Goal: Complete application form: Complete application form

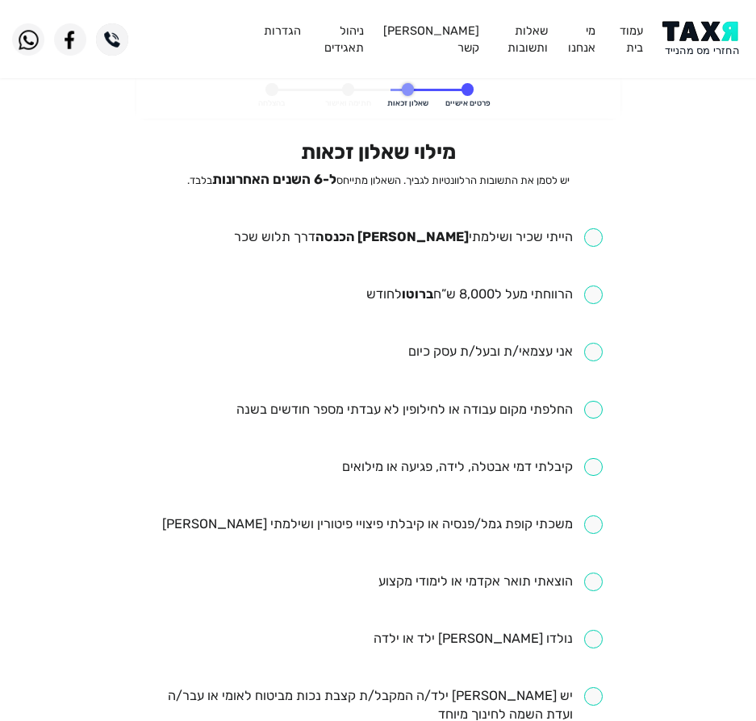
click at [490, 237] on input "checkbox" at bounding box center [418, 237] width 369 height 19
checkbox input "true"
click at [463, 299] on input "checkbox" at bounding box center [484, 295] width 236 height 19
checkbox input "true"
click at [542, 407] on input "checkbox" at bounding box center [419, 410] width 366 height 19
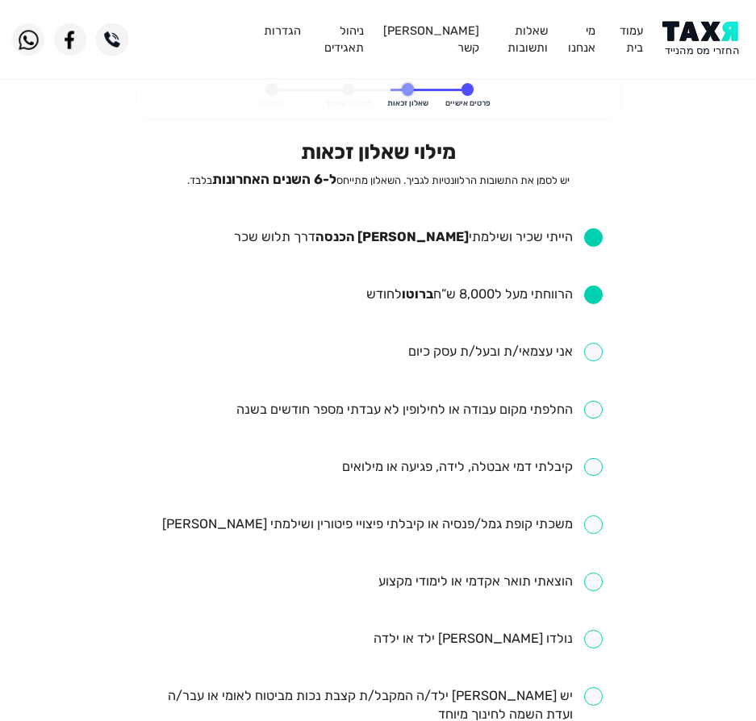
checkbox input "true"
click at [396, 517] on input "checkbox" at bounding box center [382, 525] width 440 height 19
checkbox input "true"
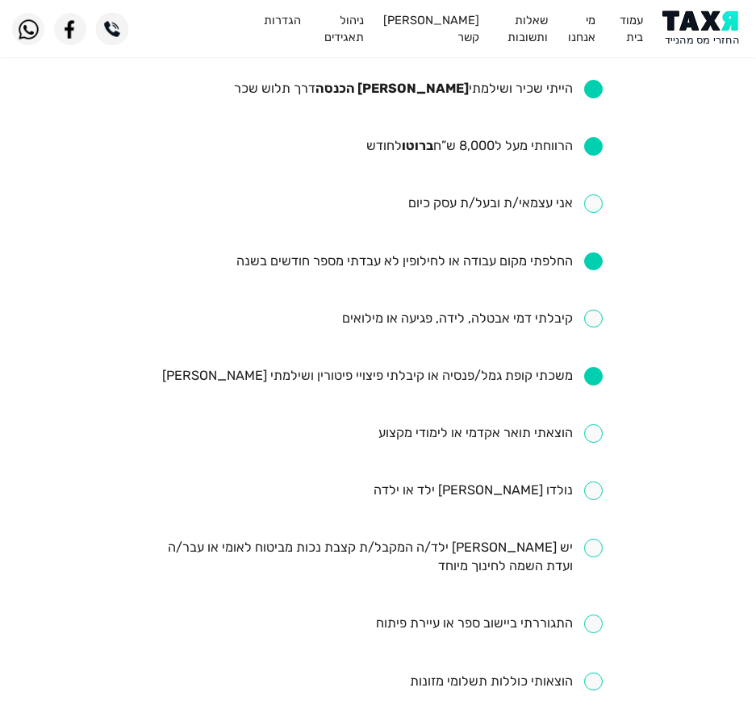
scroll to position [161, 0]
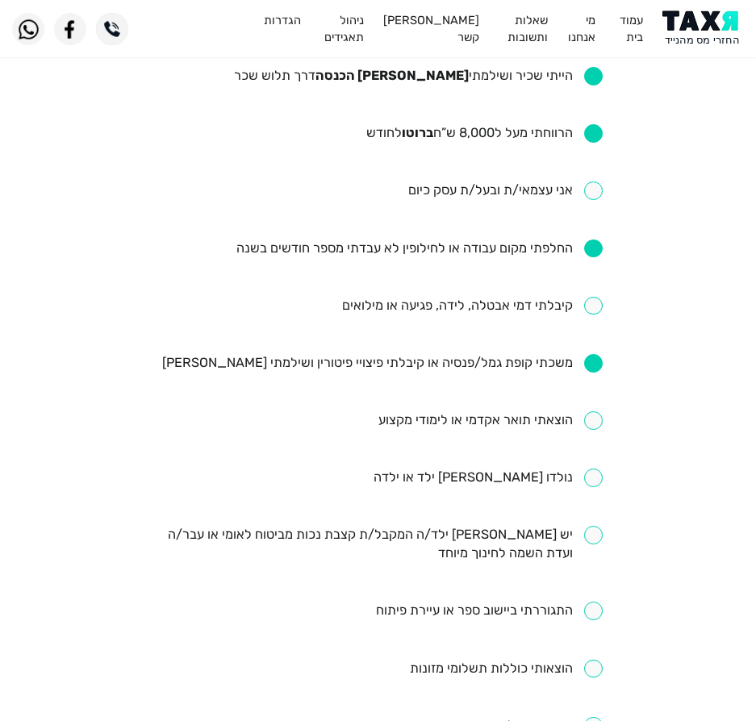
click at [538, 417] on input "checkbox" at bounding box center [490, 420] width 224 height 19
checkbox input "true"
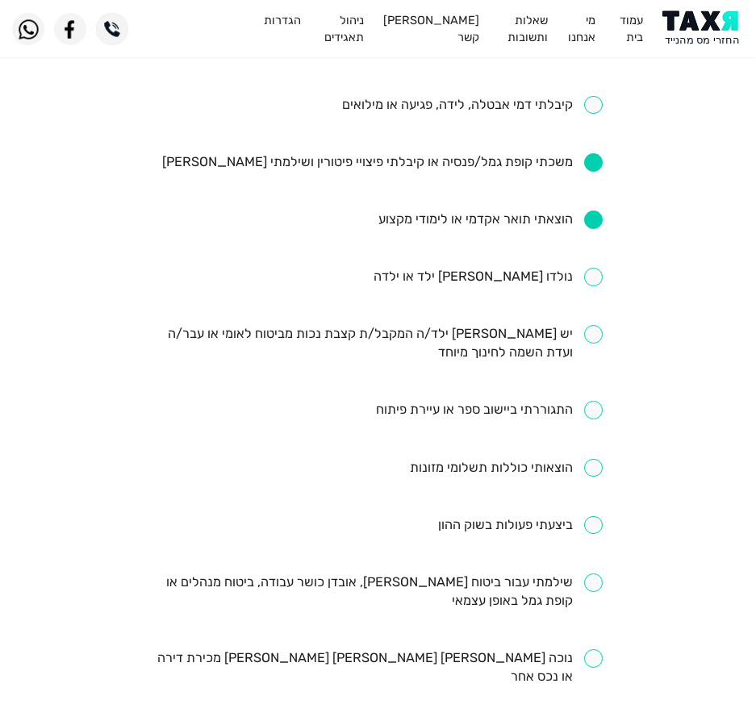
scroll to position [403, 0]
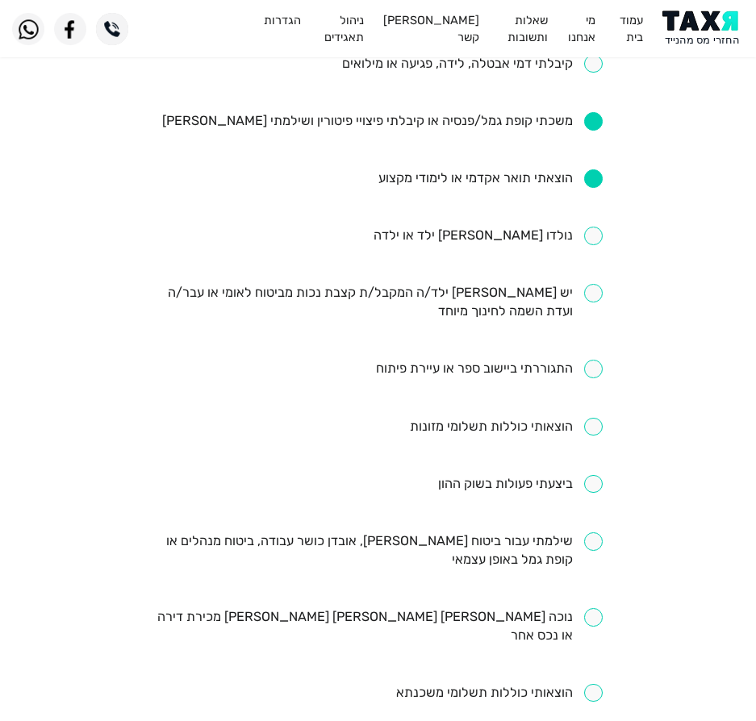
click at [570, 550] on input "checkbox" at bounding box center [377, 550] width 449 height 37
checkbox input "true"
click at [552, 684] on input "checkbox" at bounding box center [499, 693] width 207 height 19
checkbox input "true"
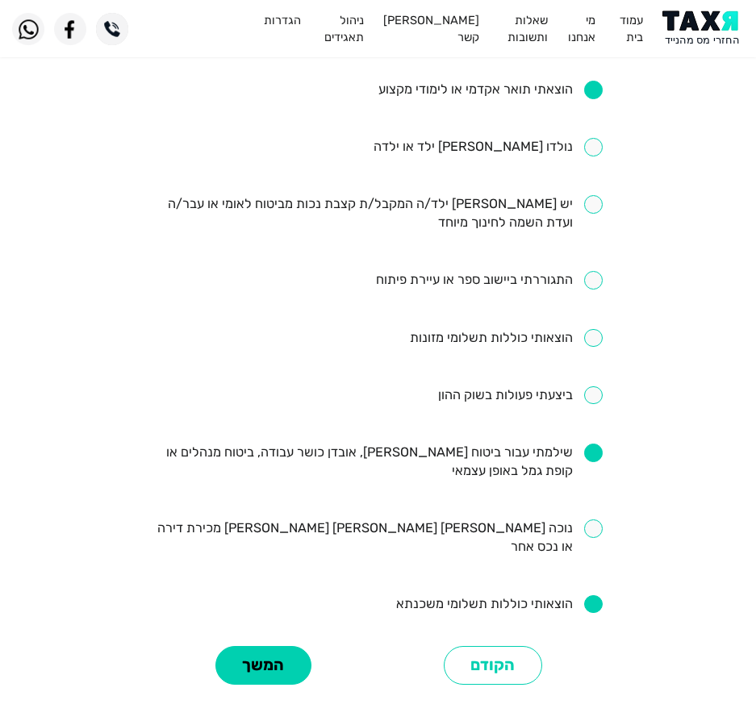
scroll to position [608, 0]
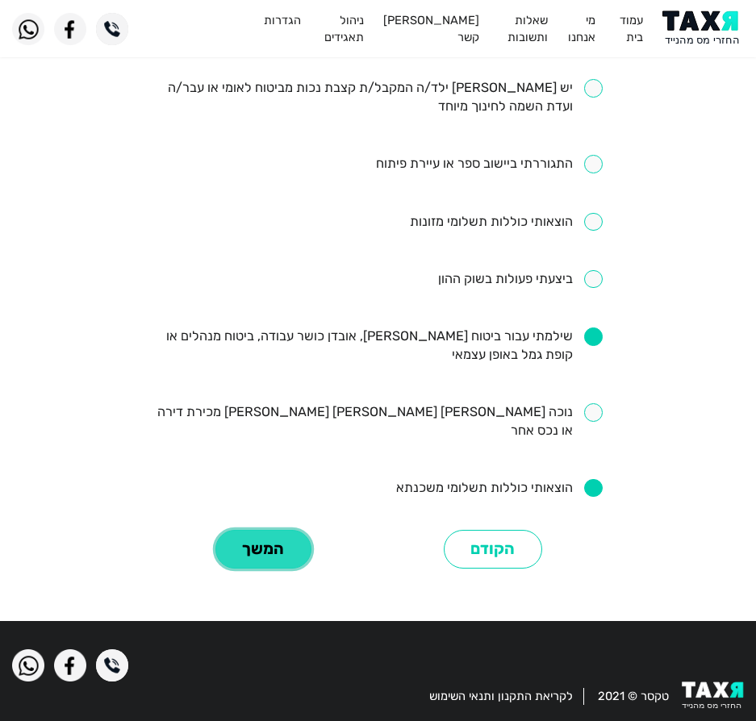
click at [248, 530] on button "המשך" at bounding box center [263, 550] width 96 height 40
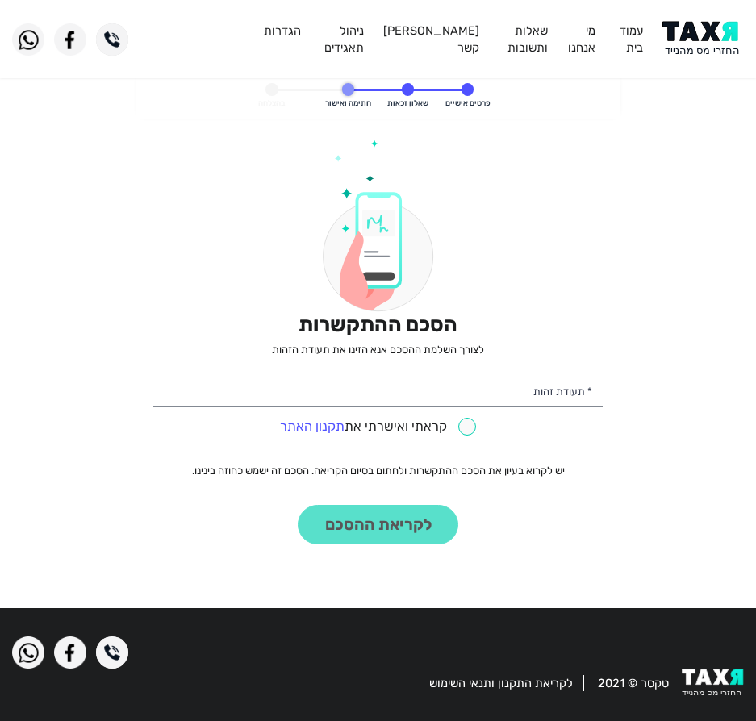
click at [721, 37] on img at bounding box center [702, 39] width 81 height 36
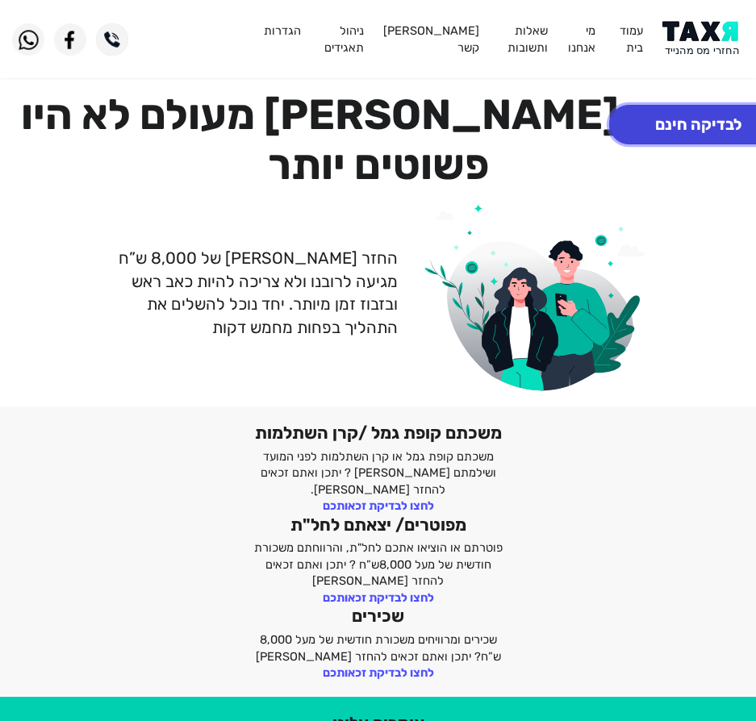
click at [691, 127] on button "לבדיקה חינם" at bounding box center [698, 125] width 178 height 40
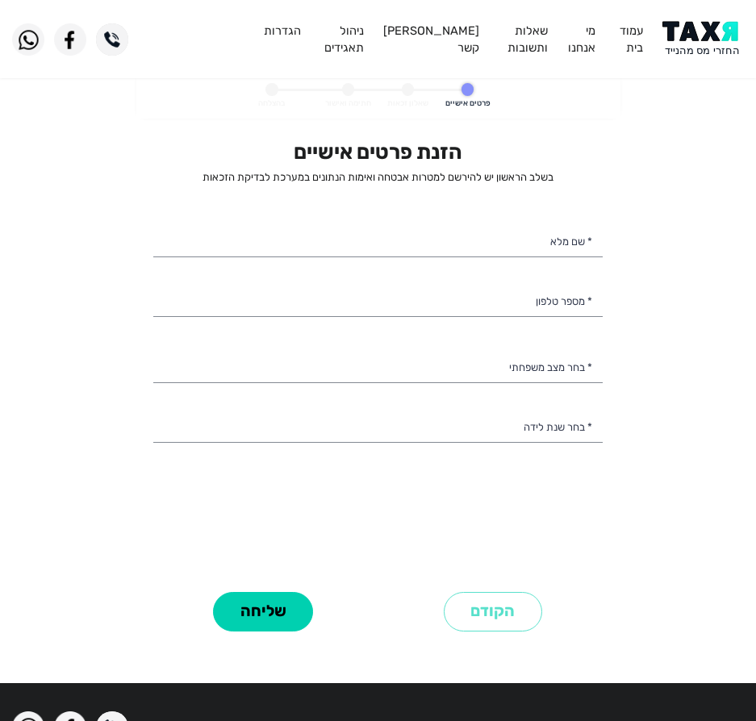
select select
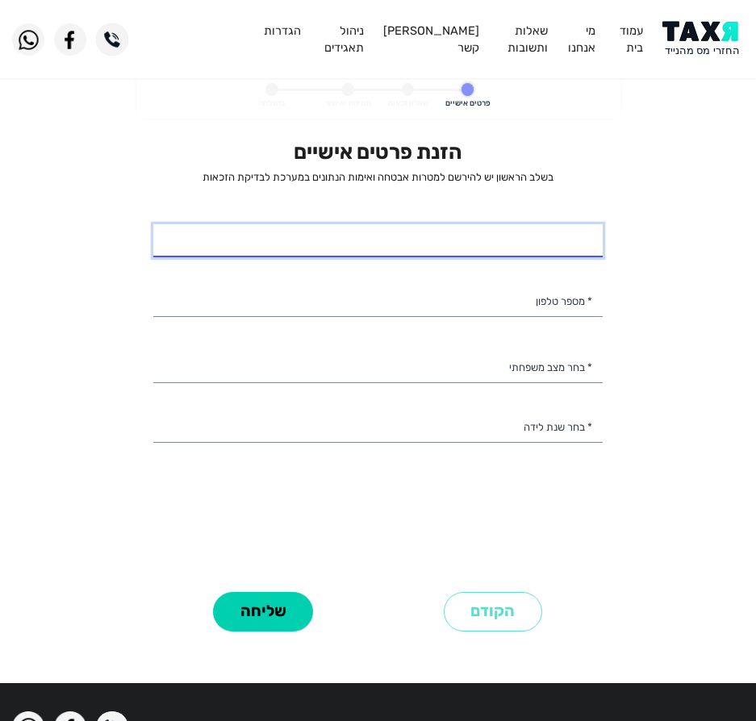
click at [544, 237] on input "* שם מלא" at bounding box center [377, 241] width 449 height 34
type input "איברהים חריגאת"
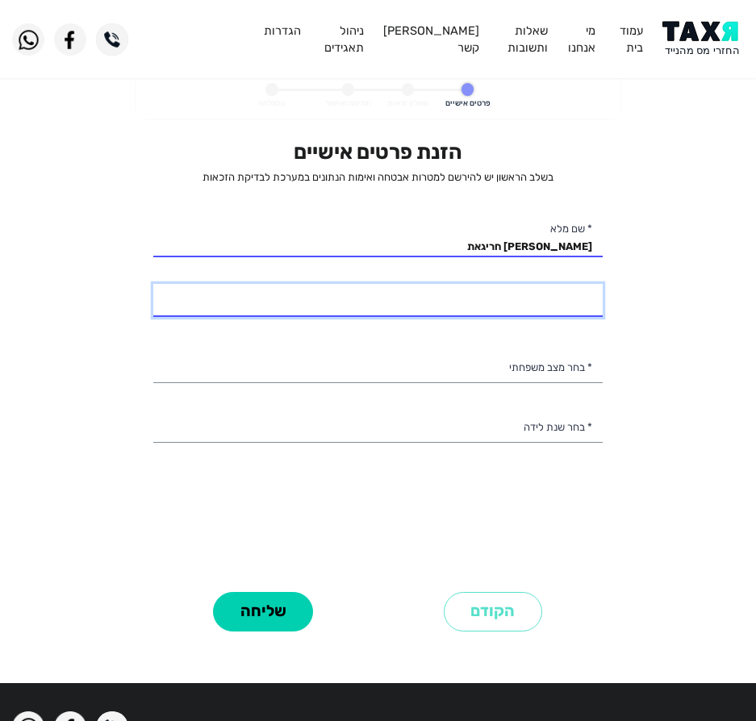
click at [558, 306] on input "* מספר טלפון" at bounding box center [377, 301] width 449 height 34
type input "050-6553536"
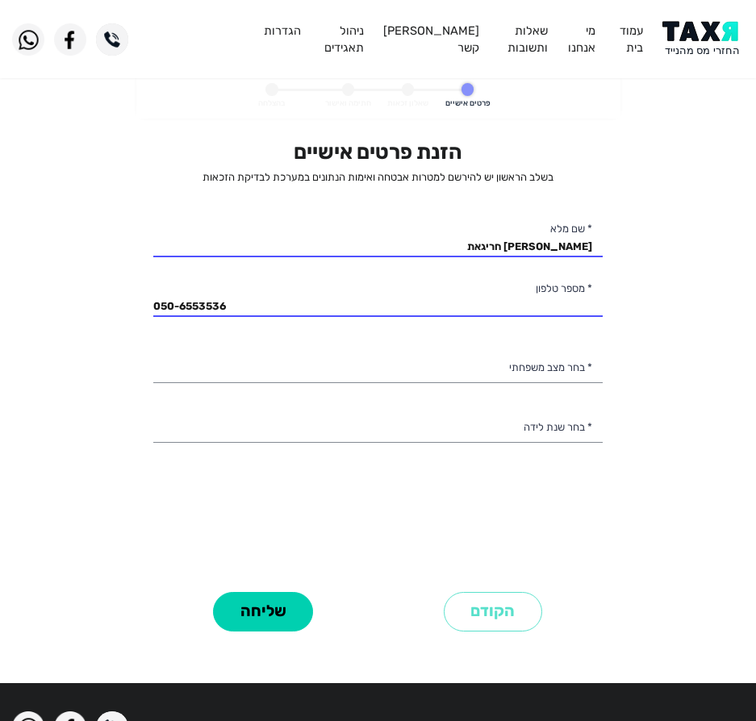
drag, startPoint x: 561, startPoint y: 348, endPoint x: 560, endPoint y: 371, distance: 23.5
click at [564, 353] on div "הזנת פרטים אישיים בשלב הראשון יש להירשם למטרות אבטחה ואימות הנתונים במערכת לבדי…" at bounding box center [377, 363] width 449 height 447
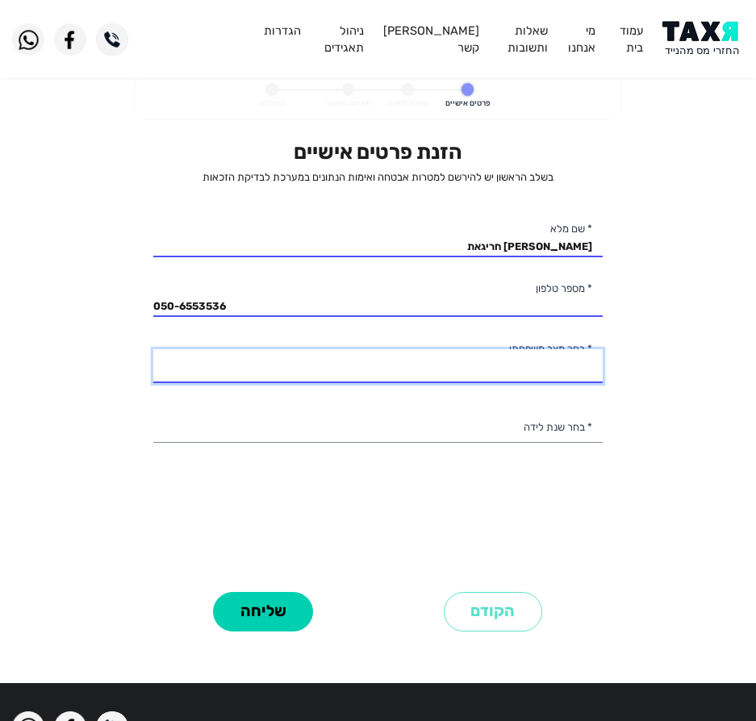
click at [560, 372] on select "רווק/ה נשוי/אה גרוש/ה אלמן/נה" at bounding box center [377, 366] width 449 height 34
select select "2: Married"
click at [153, 349] on select "רווק/ה נשוי/אה גרוש/ה אלמן/נה" at bounding box center [377, 366] width 449 height 34
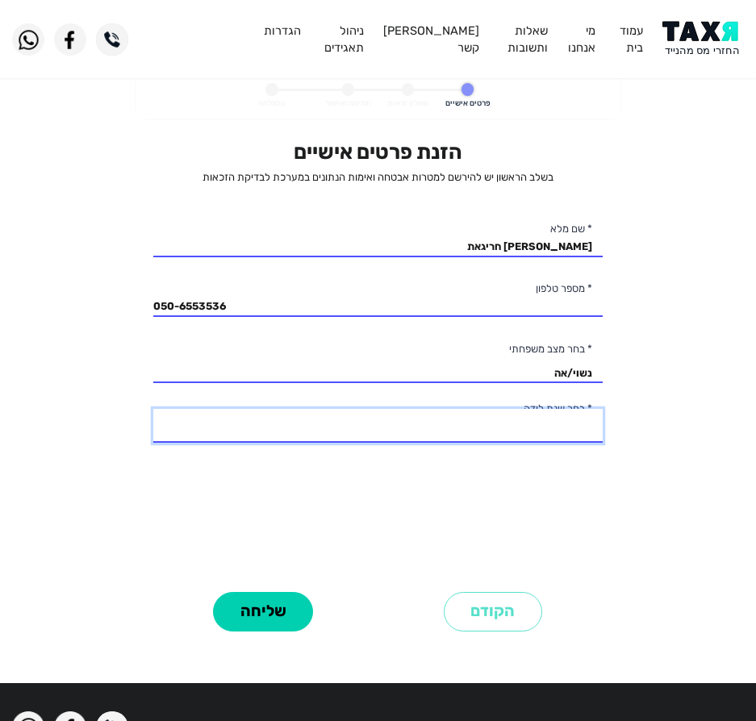
click at [495, 420] on select "2003 2002 2001 2000 1999 1998 1997 1996 1995 1994 1993 1992 1991 1990 1989 1988…" at bounding box center [377, 426] width 449 height 34
select select "48: 1956"
click at [153, 409] on select "2003 2002 2001 2000 1999 1998 1997 1996 1995 1994 1993 1992 1991 1990 1989 1988…" at bounding box center [377, 426] width 449 height 34
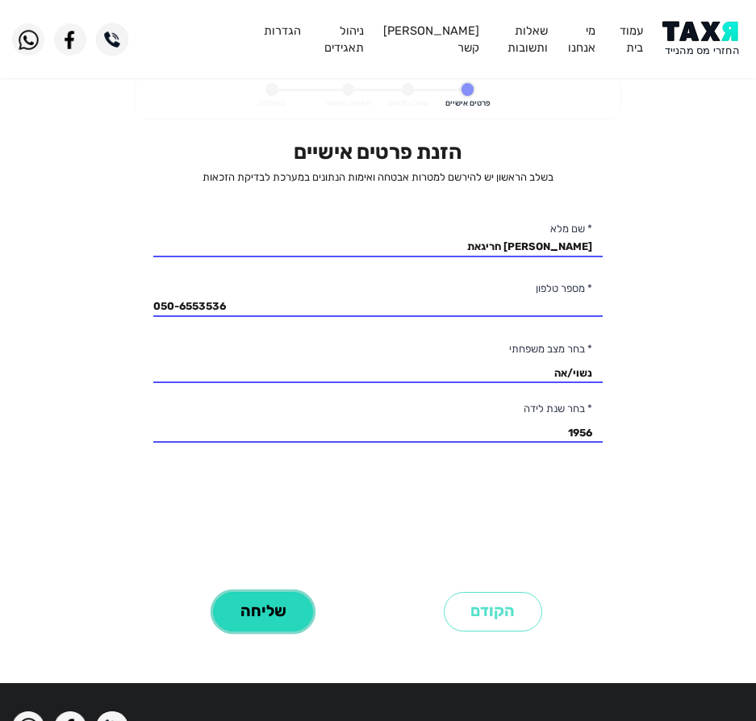
click at [260, 624] on button "שליחה" at bounding box center [263, 612] width 100 height 40
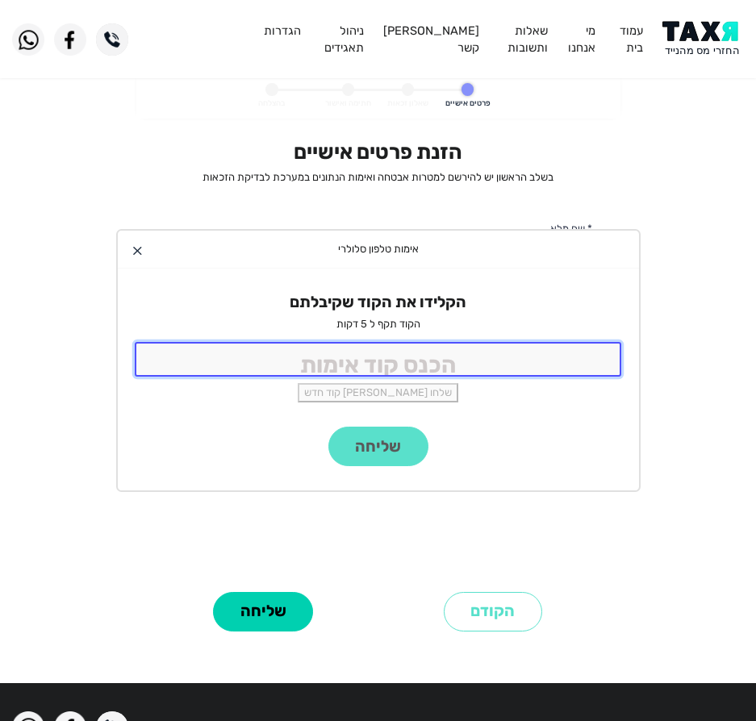
click at [315, 362] on input "tel" at bounding box center [378, 359] width 487 height 35
type input "9988"
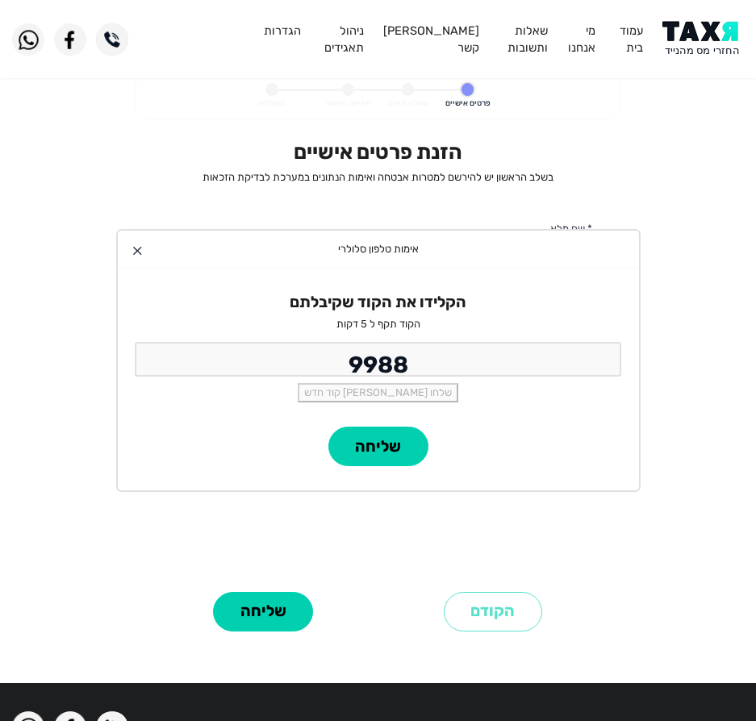
click at [137, 248] on div at bounding box center [137, 250] width 9 height 9
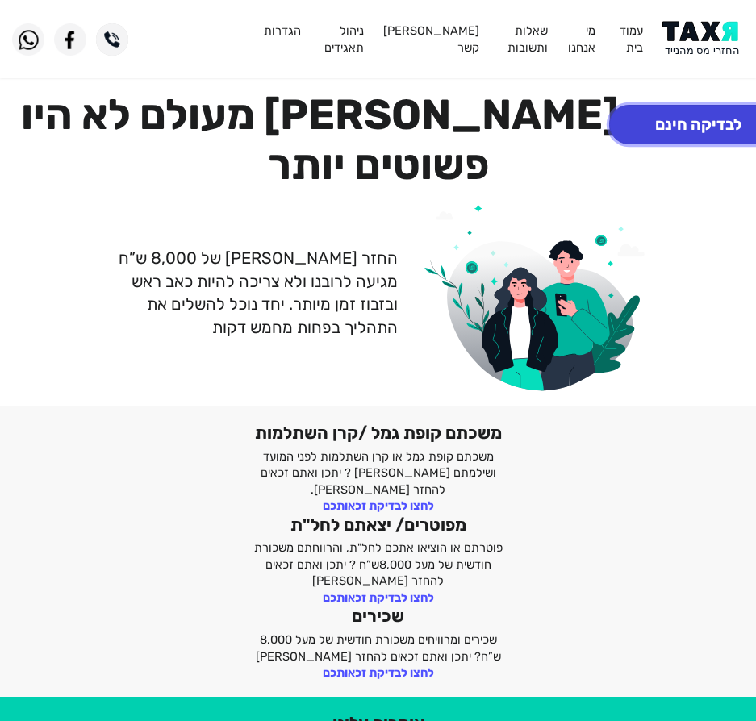
click at [669, 121] on button "לבדיקה חינם" at bounding box center [698, 125] width 178 height 40
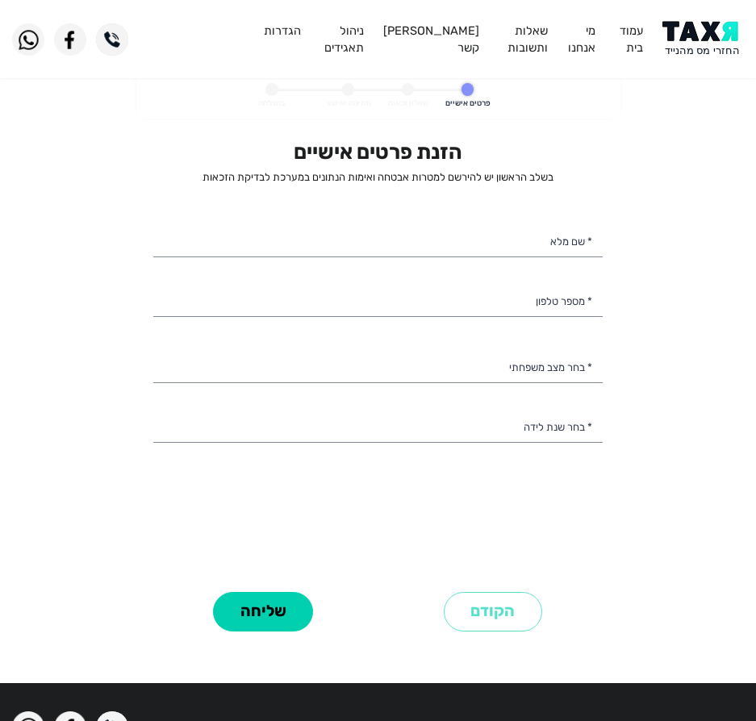
select select
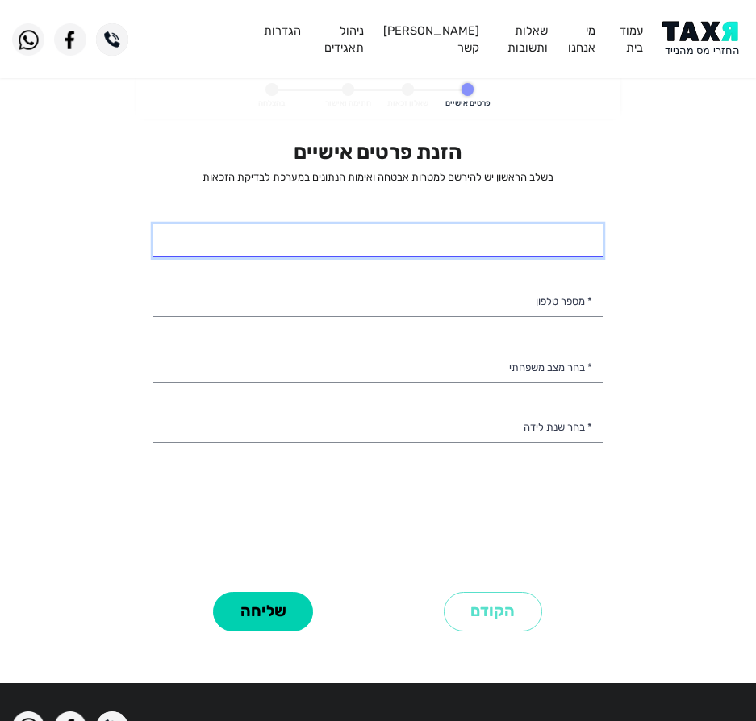
click at [452, 247] on input "* שם מלא" at bounding box center [377, 241] width 449 height 34
type input "עפוי טאלם"
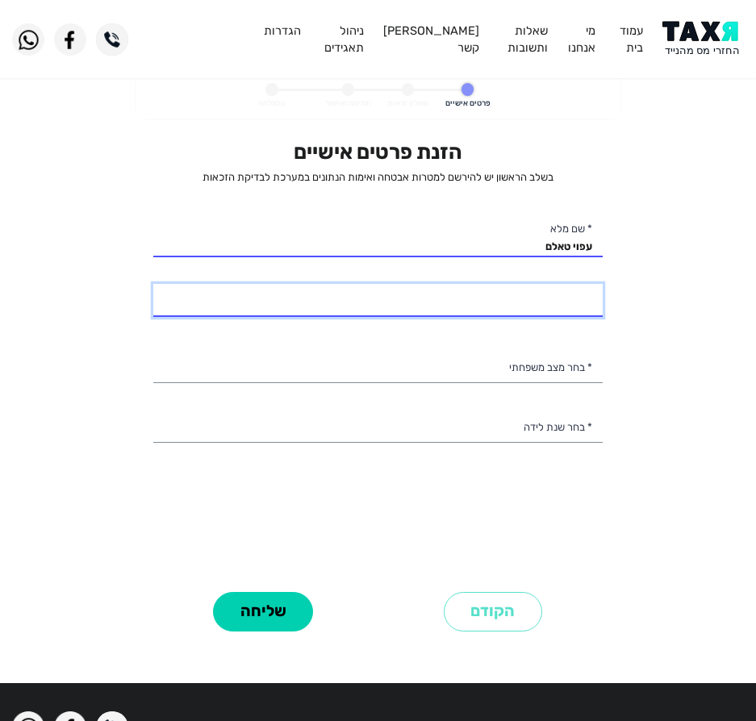
click at [526, 286] on input "* מספר טלפון" at bounding box center [377, 301] width 449 height 34
click at [512, 303] on input "* מספר טלפון" at bounding box center [377, 301] width 449 height 34
type input "054-2611740"
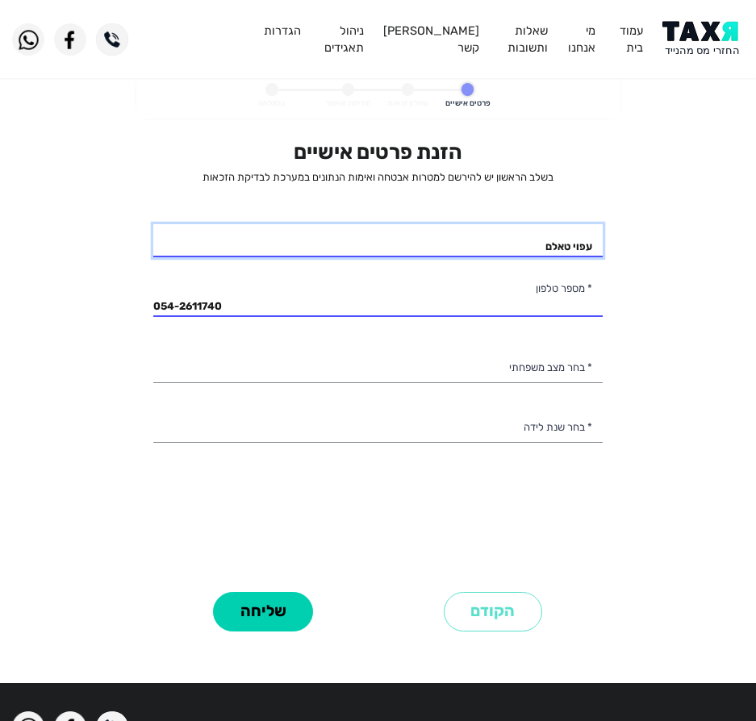
click at [569, 244] on input "עפוי טאלם" at bounding box center [377, 241] width 449 height 34
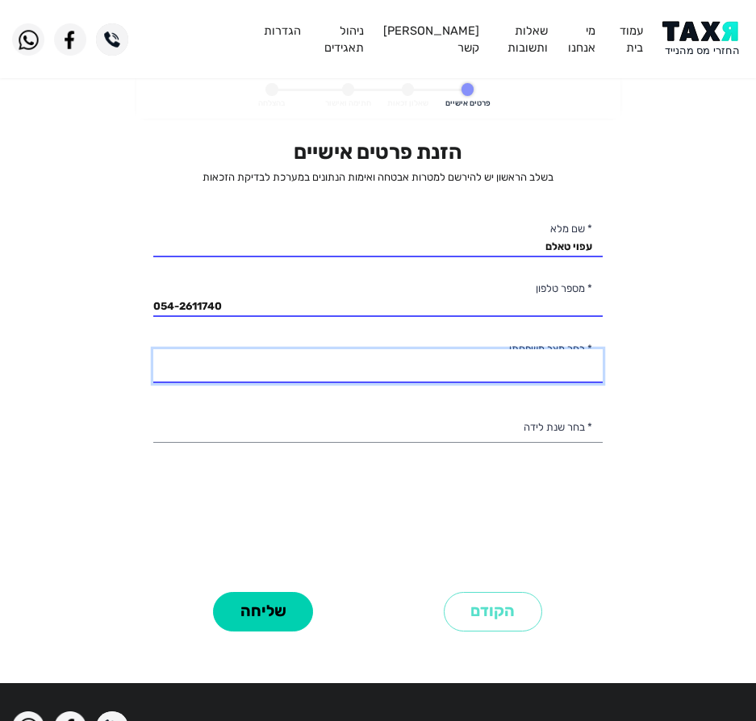
click at [538, 365] on select "רווק/ה נשוי/[PERSON_NAME]/ה אלמן/נה" at bounding box center [377, 366] width 449 height 34
click at [153, 349] on select "רווק/ה נשוי/[PERSON_NAME]/ה אלמן/נה" at bounding box center [377, 366] width 449 height 34
click at [561, 369] on select "רווק/ה נשוי/[PERSON_NAME]/ה אלמן/נה" at bounding box center [377, 366] width 449 height 34
select select "1: Single"
click at [153, 349] on select "רווק/ה נשוי/[PERSON_NAME]/ה אלמן/נה" at bounding box center [377, 366] width 449 height 34
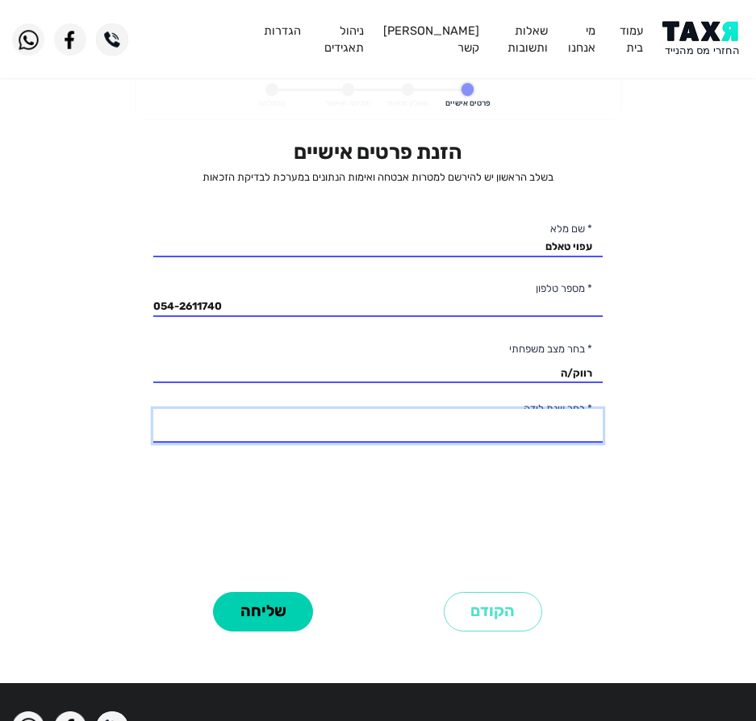
click at [525, 426] on select "2003 2002 2001 2000 1999 1998 1997 1996 1995 1994 1993 1992 1991 1990 1989 1988…" at bounding box center [377, 426] width 449 height 34
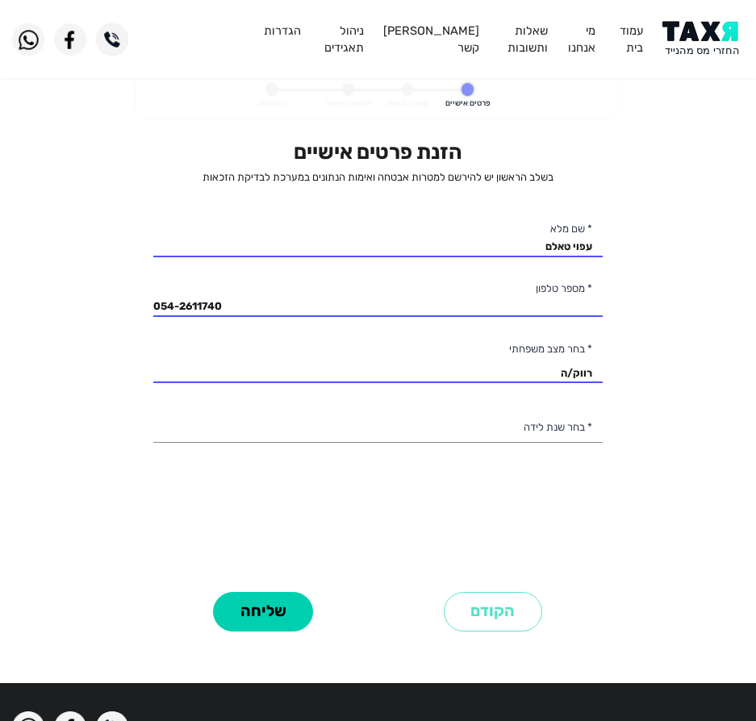
click at [59, 244] on personal-details "פרטים אישיים שאלון זכאות חתימה ואישור בהצלחה הזנת פרטים אישיים בשלב הראשון יש ל…" at bounding box center [378, 372] width 756 height 599
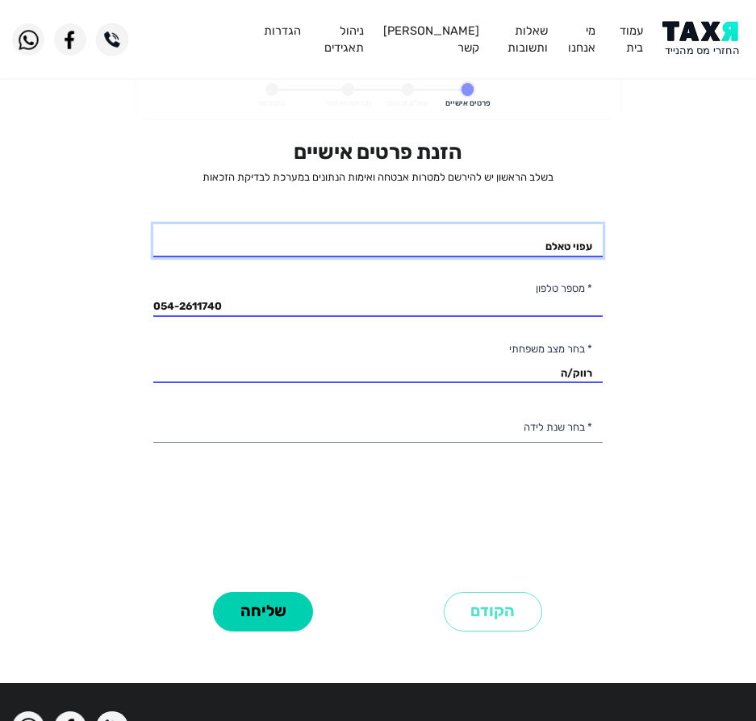
click at [506, 249] on input "עפוי טאלם" at bounding box center [377, 241] width 449 height 34
click at [506, 250] on input "עפוי טאלם" at bounding box center [377, 241] width 449 height 34
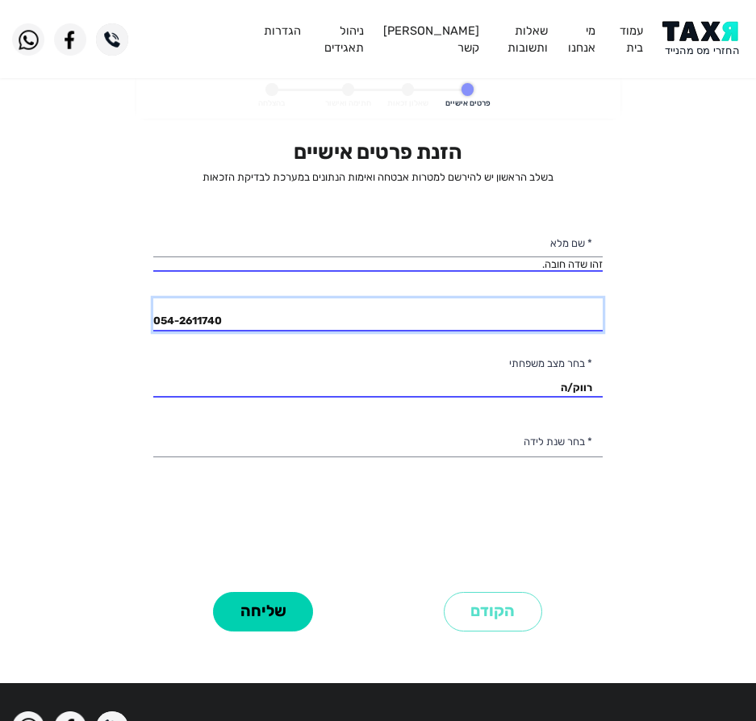
drag, startPoint x: 449, startPoint y: 305, endPoint x: 458, endPoint y: 304, distance: 8.9
click at [450, 305] on input "054-2611740" at bounding box center [377, 315] width 449 height 34
click at [455, 308] on input "054-2611740" at bounding box center [377, 315] width 449 height 34
click at [455, 310] on input "054-2611740" at bounding box center [377, 315] width 449 height 34
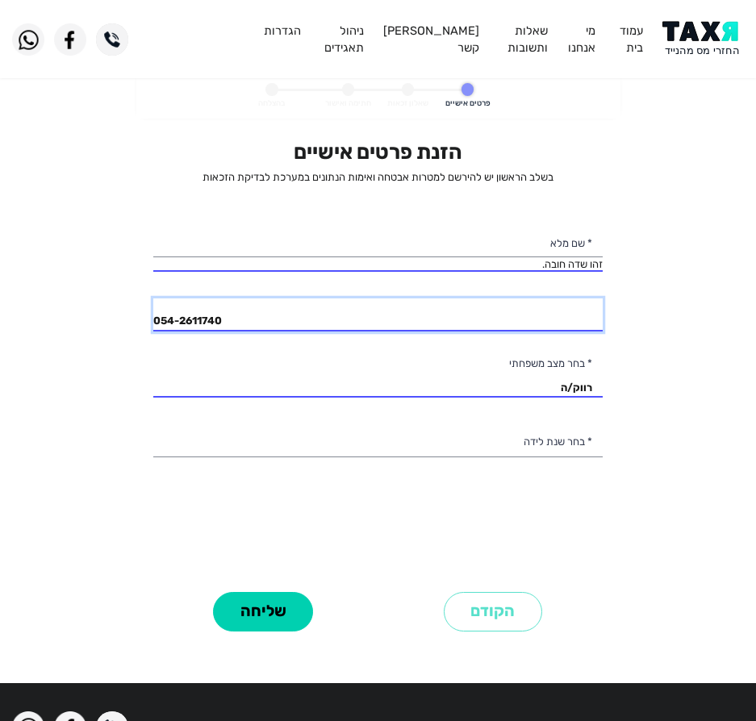
click at [455, 310] on input "054-2611740" at bounding box center [377, 315] width 449 height 34
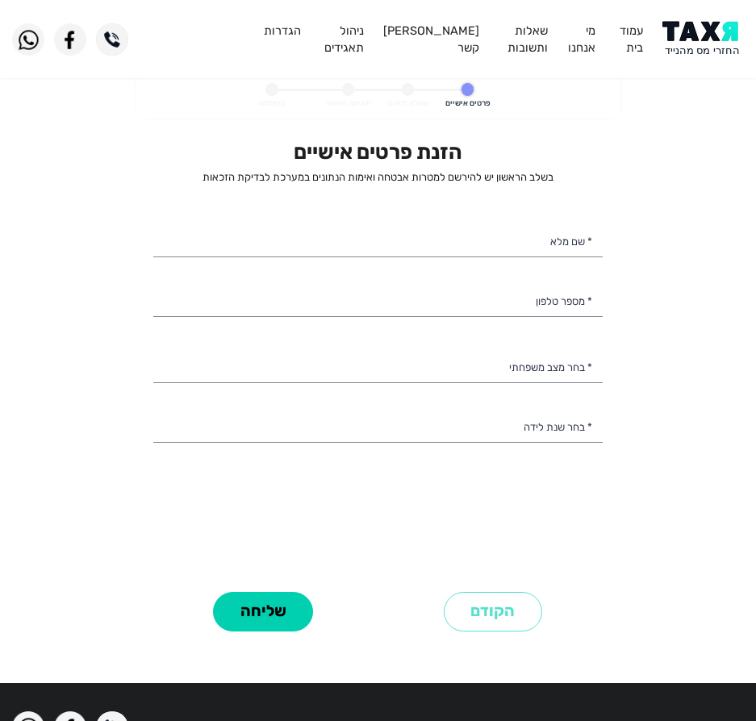
select select
click at [460, 211] on div "הזנת פרטים אישיים בשלב הראשון יש להירשם למטרות אבטחה ואימות הנתונים במערכת לבדי…" at bounding box center [377, 363] width 449 height 447
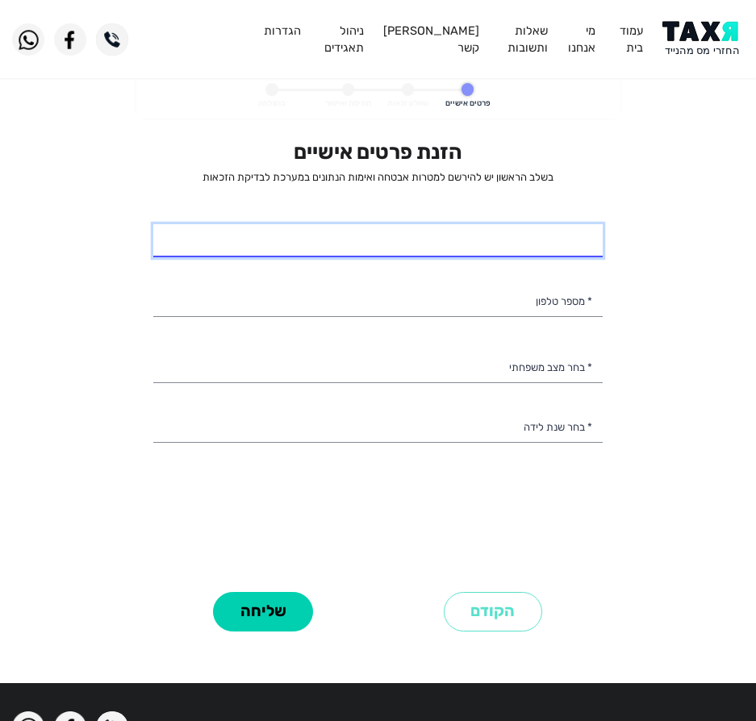
click at [476, 240] on input "* שם מלא" at bounding box center [377, 241] width 449 height 34
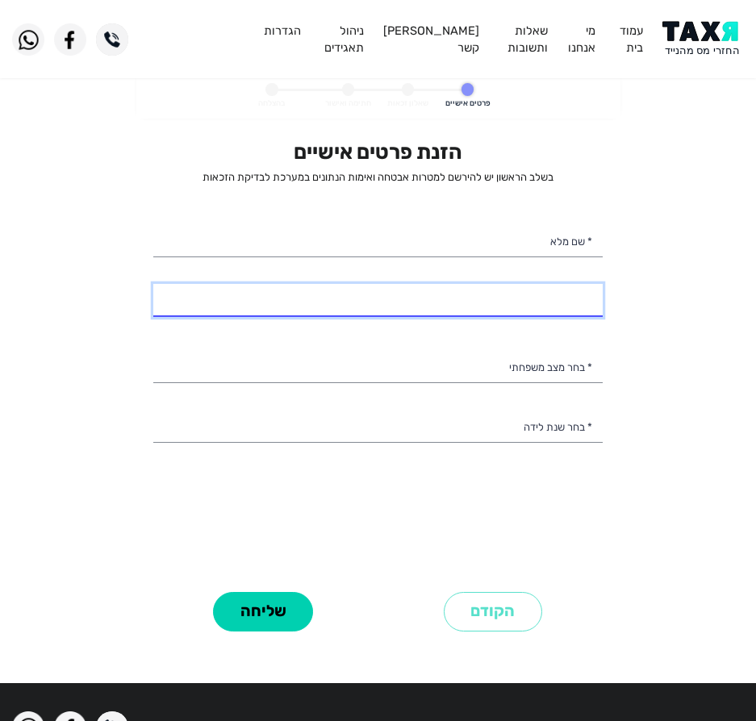
click at [509, 303] on input "* מספר טלפון" at bounding box center [377, 301] width 449 height 34
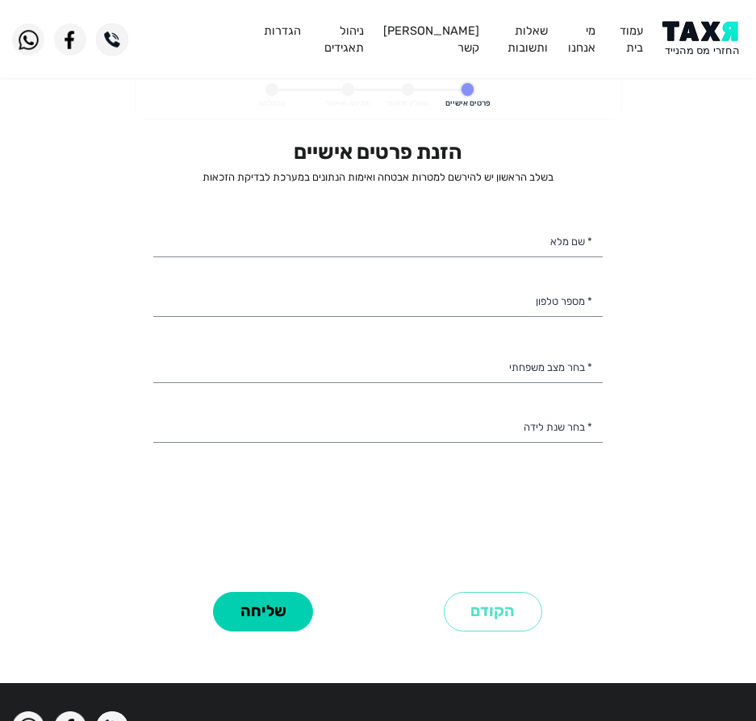
click at [466, 340] on div "הזנת פרטים אישיים בשלב הראשון יש להירשם למטרות אבטחה ואימות הנתונים במערכת לבדי…" at bounding box center [377, 363] width 449 height 447
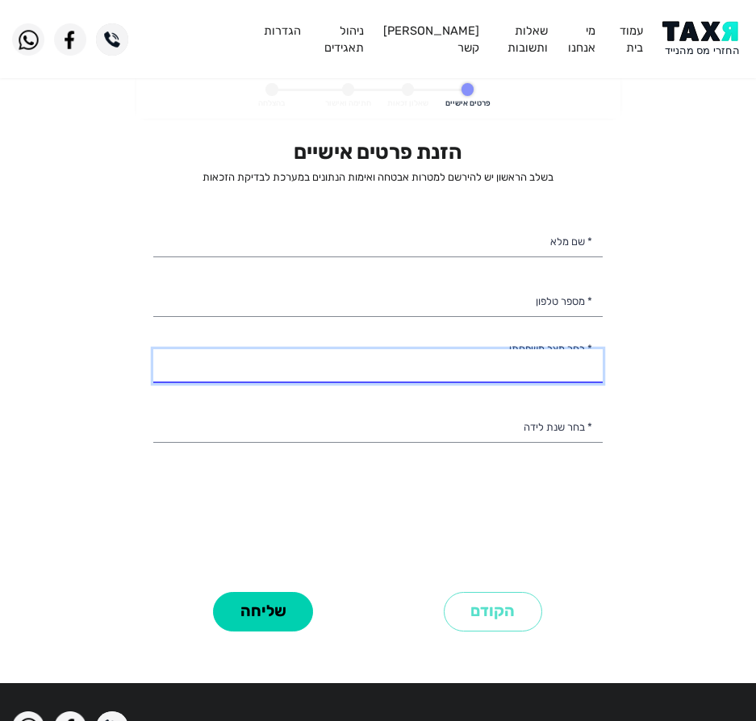
click at [408, 363] on select "רווק/ה נשוי/[PERSON_NAME]/ה אלמן/נה" at bounding box center [377, 366] width 449 height 34
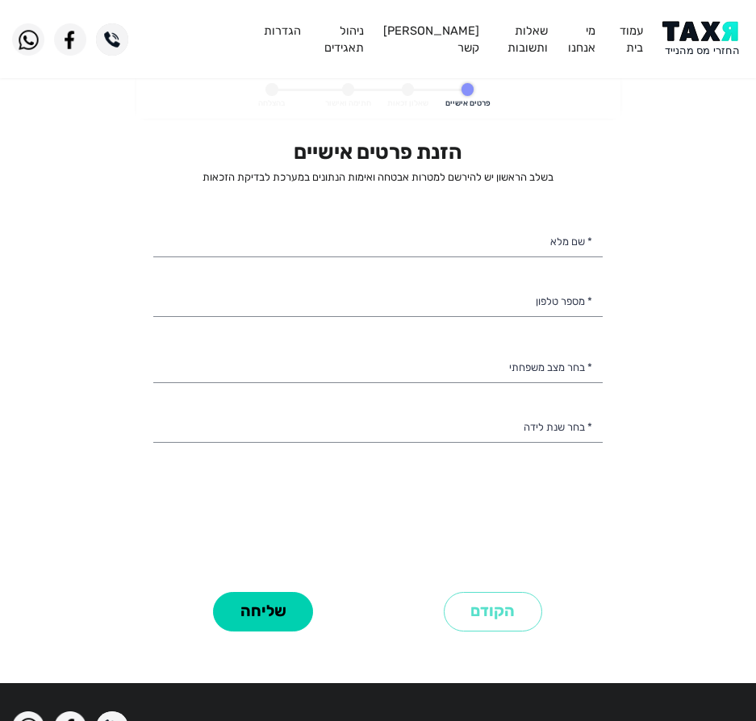
click at [340, 324] on div "הזנת פרטים אישיים בשלב הראשון יש להירשם למטרות אבטחה ואימות הנתונים במערכת לבדי…" at bounding box center [377, 363] width 449 height 447
drag, startPoint x: 182, startPoint y: 130, endPoint x: 641, endPoint y: 165, distance: 459.6
click at [641, 165] on personal-details "פרטים אישיים שאלון זכאות חתימה ואישור בהצלחה הזנת פרטים אישיים בשלב הראשון יש ל…" at bounding box center [378, 372] width 756 height 599
click at [632, 175] on personal-details "פרטים אישיים שאלון זכאות חתימה ואישור בהצלחה הזנת פרטים אישיים בשלב הראשון יש ל…" at bounding box center [378, 372] width 756 height 599
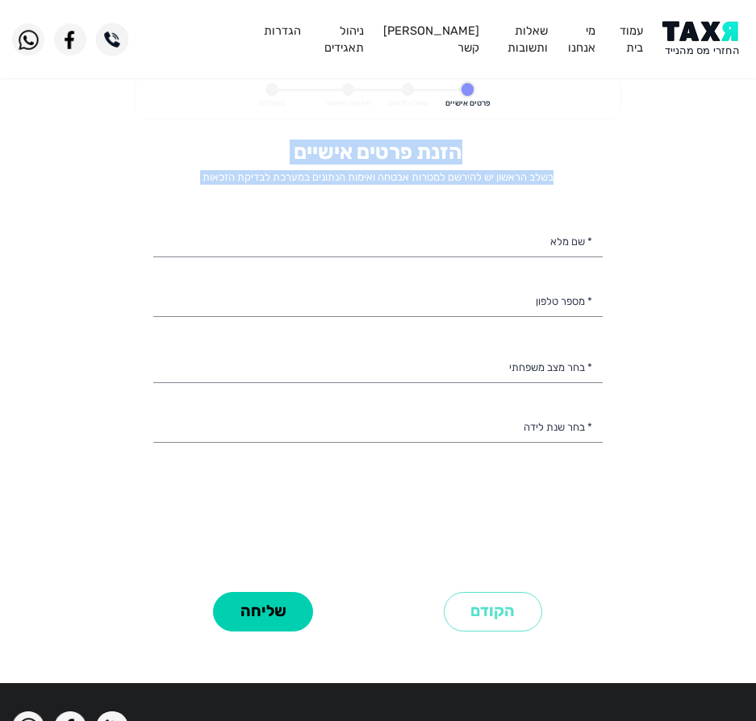
drag, startPoint x: 207, startPoint y: 194, endPoint x: 662, endPoint y: 119, distance: 461.0
click at [662, 119] on personal-details "פרטים אישיים שאלון זכאות חתימה ואישור בהצלחה הזנת פרטים אישיים בשלב הראשון יש ל…" at bounding box center [378, 372] width 756 height 599
click at [600, 131] on div "הזנת פרטים אישיים בשלב הראשון יש להירשם למטרות אבטחה ואימות הנתונים במערכת לבדי…" at bounding box center [378, 401] width 474 height 544
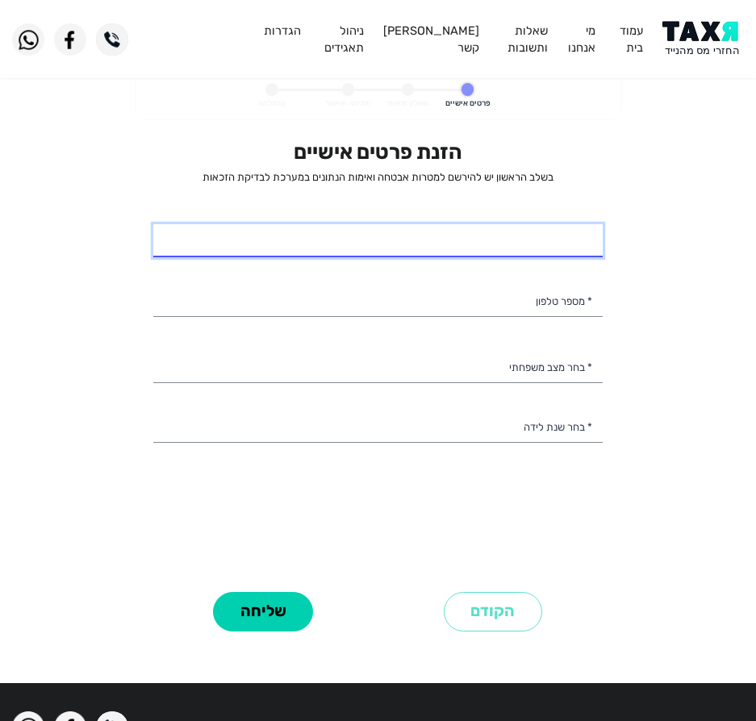
click at [495, 255] on input "* שם מלא" at bounding box center [377, 241] width 449 height 34
type input "א"
type input "[PERSON_NAME]"
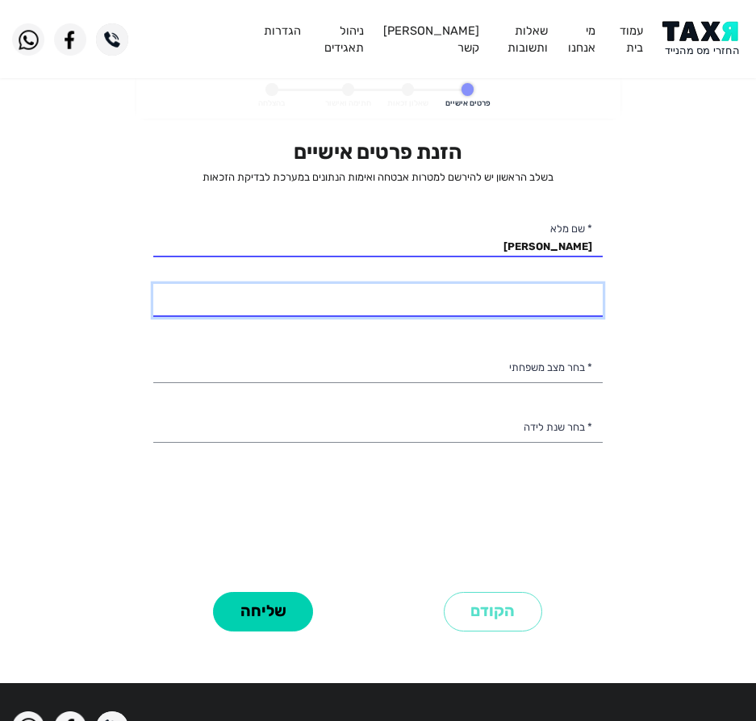
click at [526, 304] on input "* מספר טלפון" at bounding box center [377, 301] width 449 height 34
type input "050-5874060"
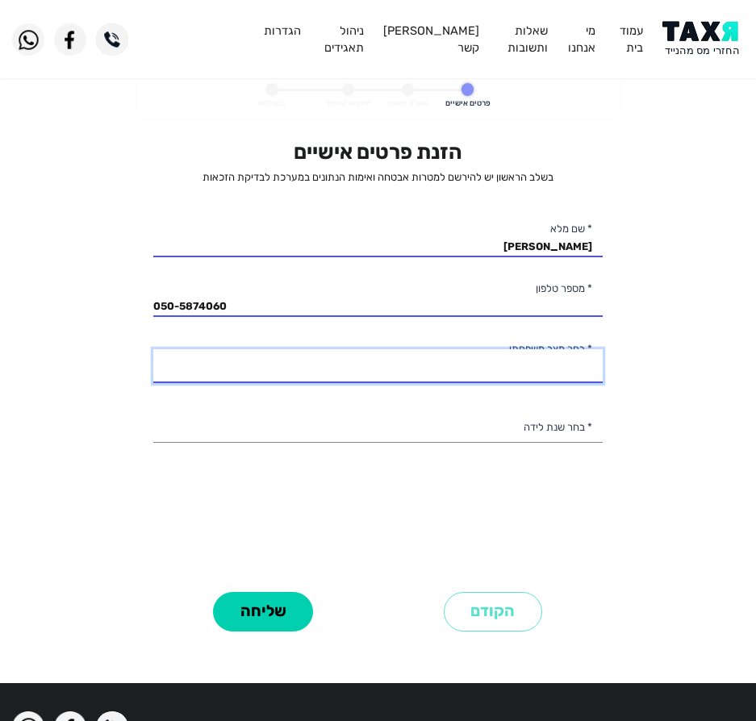
click at [515, 360] on select "רווק/ה נשוי/[PERSON_NAME]/ה אלמן/נה" at bounding box center [377, 366] width 449 height 34
select select "2: Married"
click at [153, 349] on select "רווק/ה נשוי/[PERSON_NAME]/ה אלמן/נה" at bounding box center [377, 366] width 449 height 34
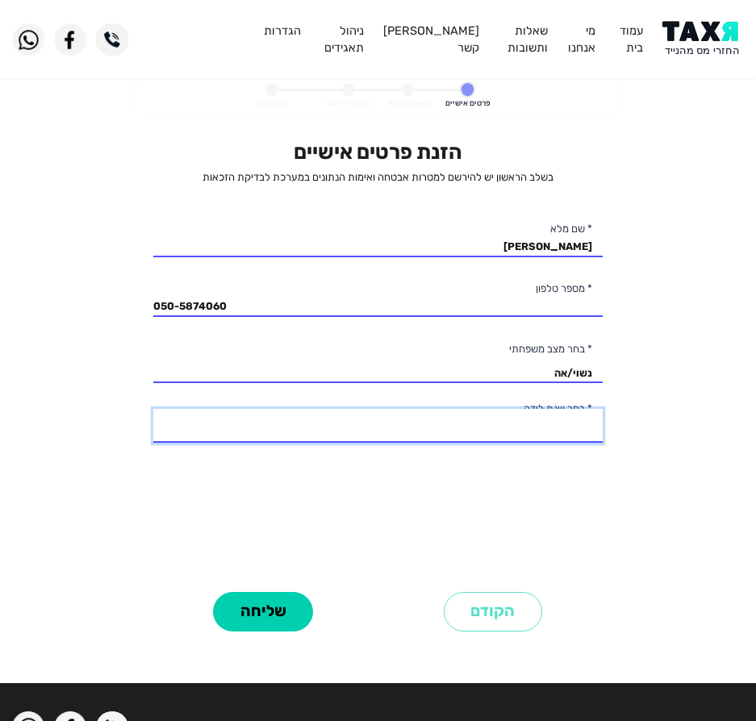
click at [538, 428] on select "2003 2002 2001 2000 1999 1998 1997 1996 1995 1994 1993 1992 1991 1990 1989 1988…" at bounding box center [377, 426] width 449 height 34
click at [153, 409] on select "2003 2002 2001 2000 1999 1998 1997 1996 1995 1994 1993 1992 1991 1990 1989 1988…" at bounding box center [377, 426] width 449 height 34
click at [518, 431] on select "2003 2002 2001 2000 1999 1998 1997 1996 1995 1994 1993 1992 1991 1990 1989 1988…" at bounding box center [377, 426] width 449 height 34
select select "51: 1953"
click at [153, 409] on select "2003 2002 2001 2000 1999 1998 1997 1996 1995 1994 1993 1992 1991 1990 1989 1988…" at bounding box center [377, 426] width 449 height 34
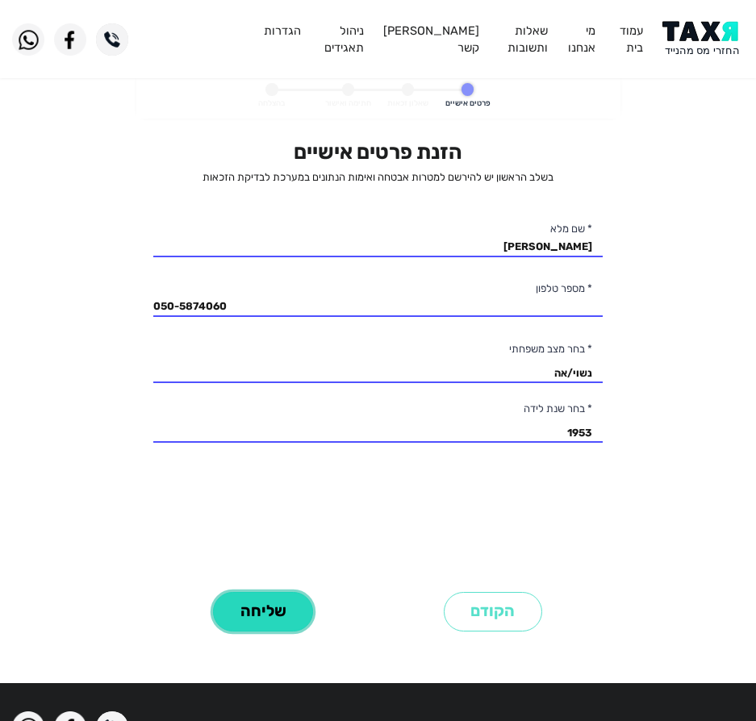
click at [302, 610] on button "שליחה" at bounding box center [263, 612] width 100 height 40
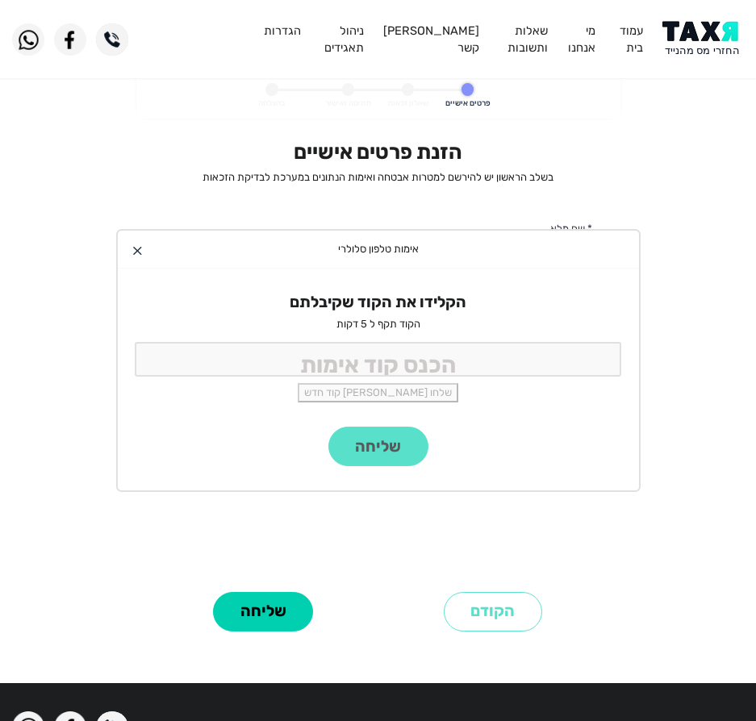
drag, startPoint x: 377, startPoint y: 324, endPoint x: 371, endPoint y: 336, distance: 13.4
click at [377, 324] on p "הקוד תקף ל 5 דקות" at bounding box center [378, 324] width 487 height 15
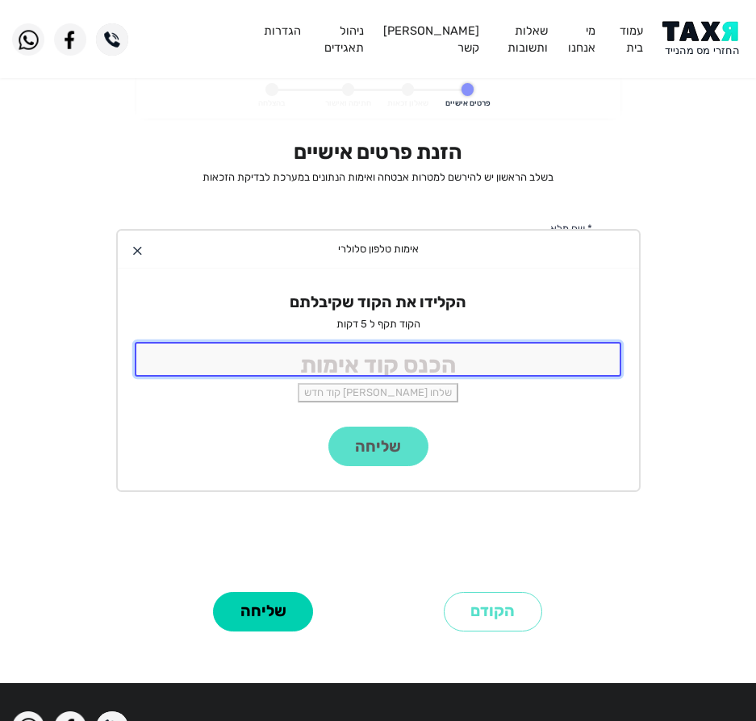
click at [360, 362] on input "tel" at bounding box center [378, 359] width 487 height 35
type input "9988"
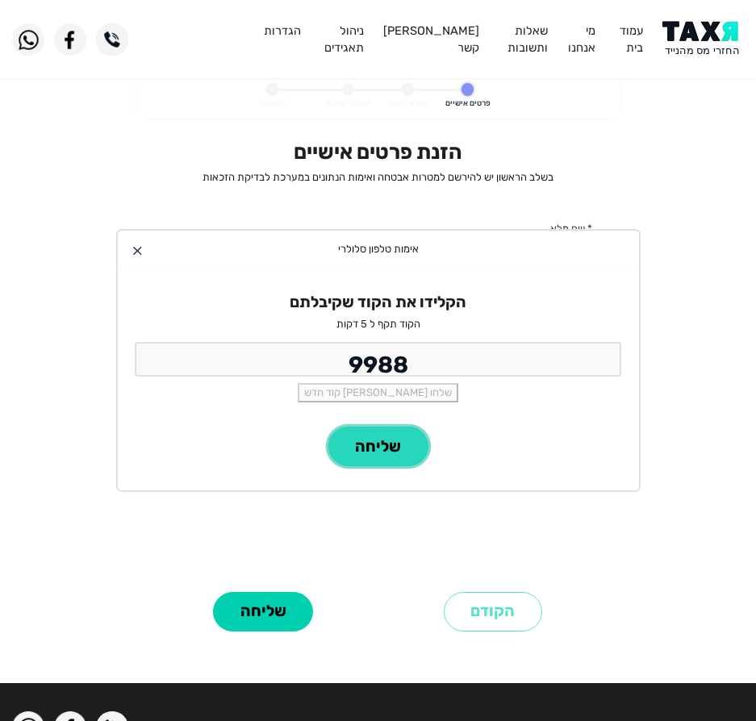
click at [361, 443] on button "שליחה" at bounding box center [378, 447] width 100 height 40
